Goal: Task Accomplishment & Management: Use online tool/utility

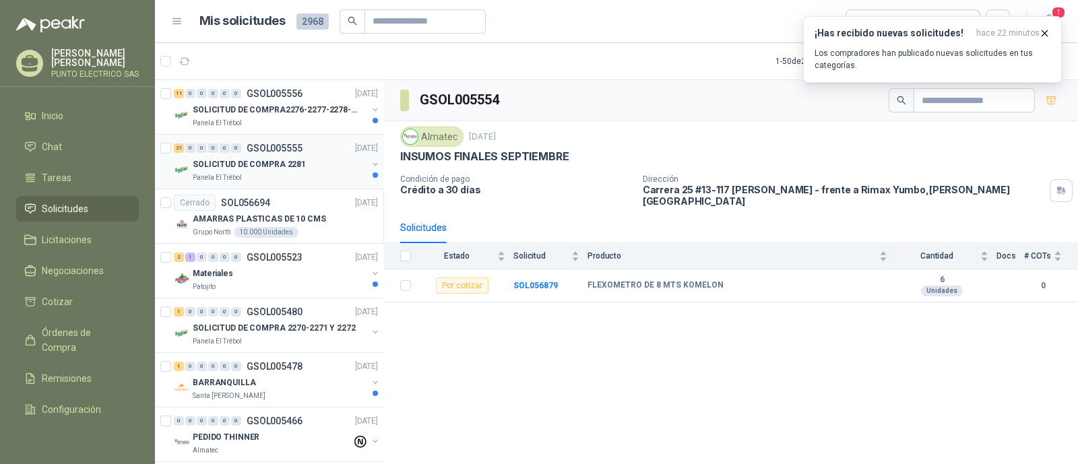
click at [282, 158] on p "SOLICITUD DE COMPRA 2281" at bounding box center [249, 164] width 113 height 13
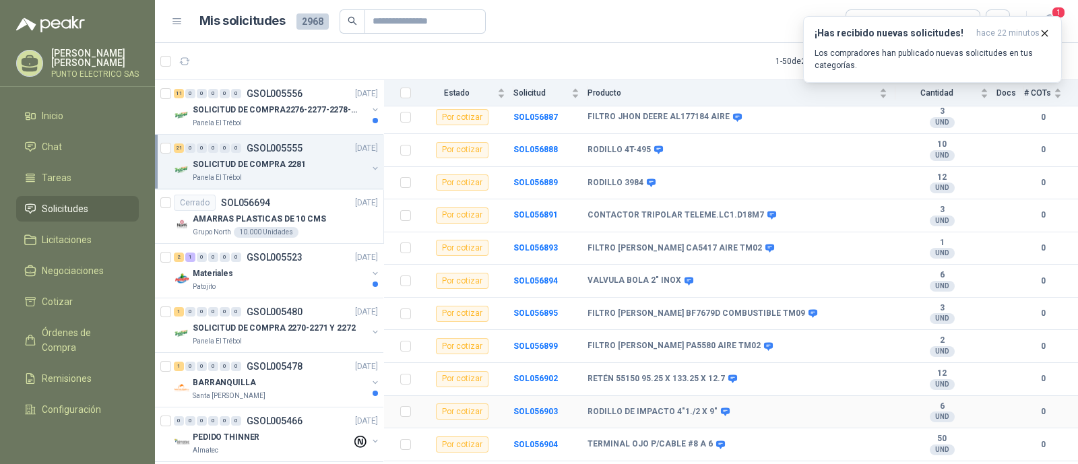
scroll to position [143, 0]
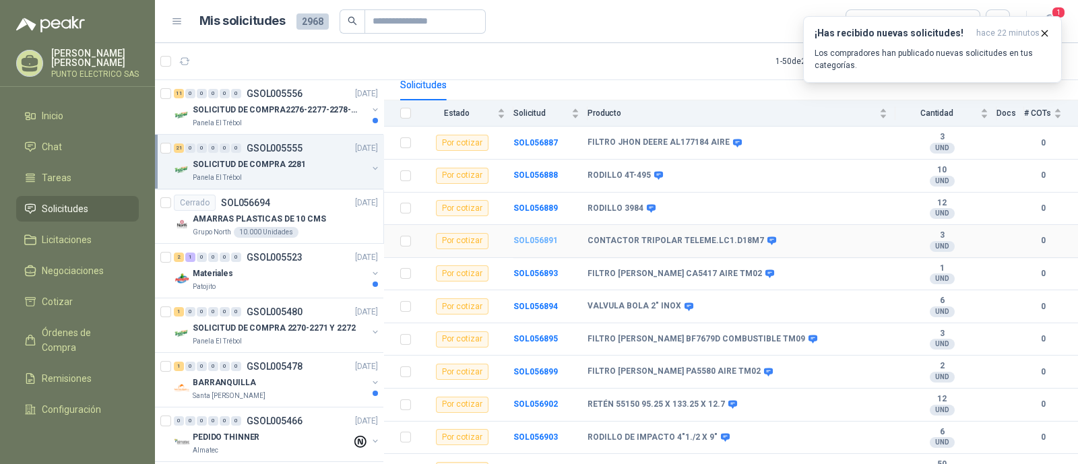
click at [543, 236] on b "SOL056891" at bounding box center [536, 240] width 44 height 9
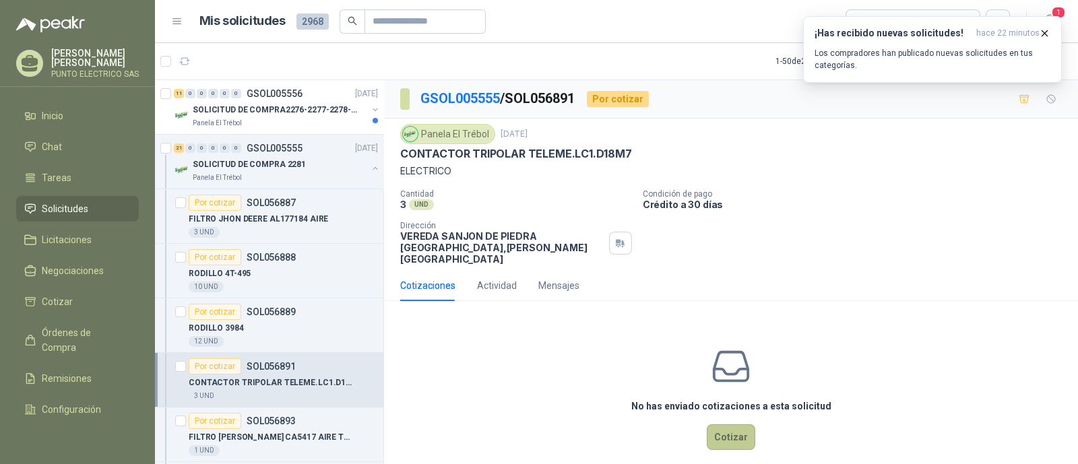
click at [714, 425] on button "Cotizar" at bounding box center [731, 438] width 49 height 26
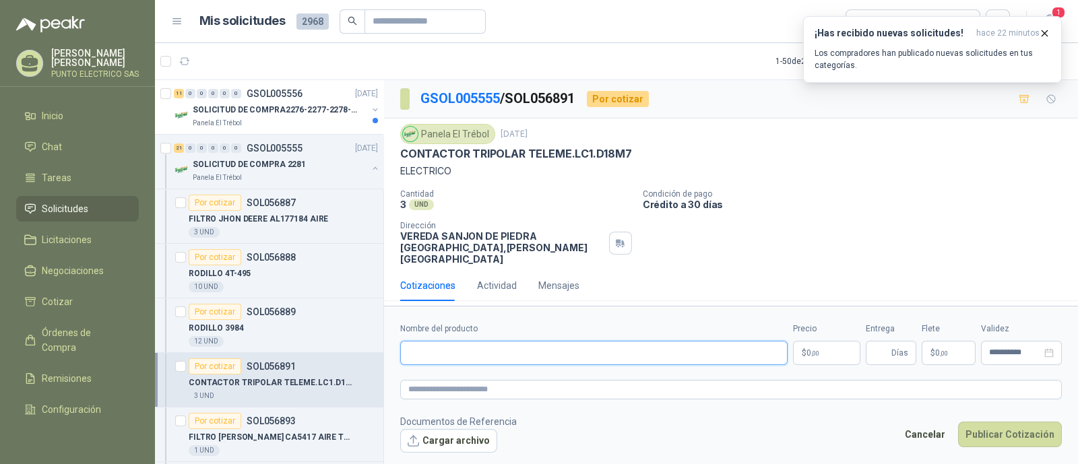
click at [429, 345] on input "Nombre del producto" at bounding box center [593, 353] width 387 height 24
type input "**********"
click at [277, 109] on p "SOLICITUD DE COMPRA2276-2277-2278-2284-2285-" at bounding box center [277, 110] width 168 height 13
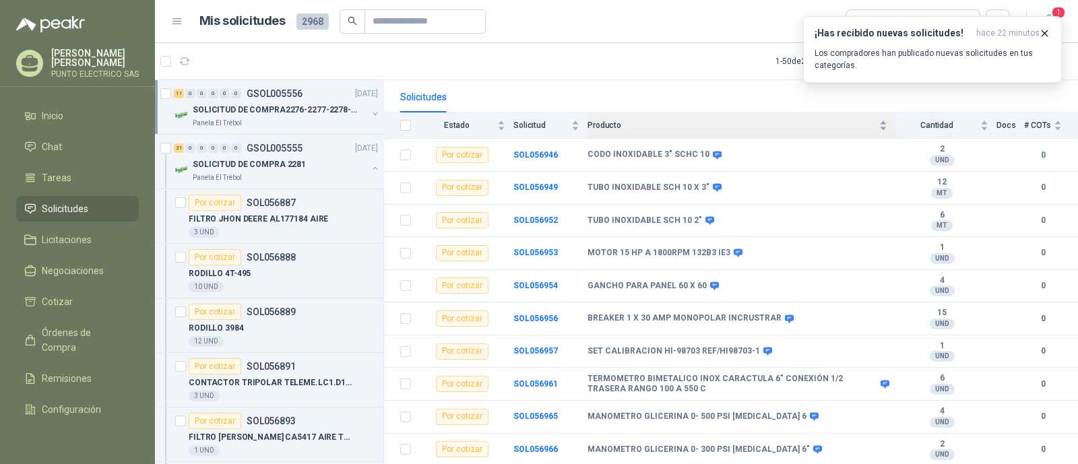
scroll to position [151, 0]
